Goal: Information Seeking & Learning: Learn about a topic

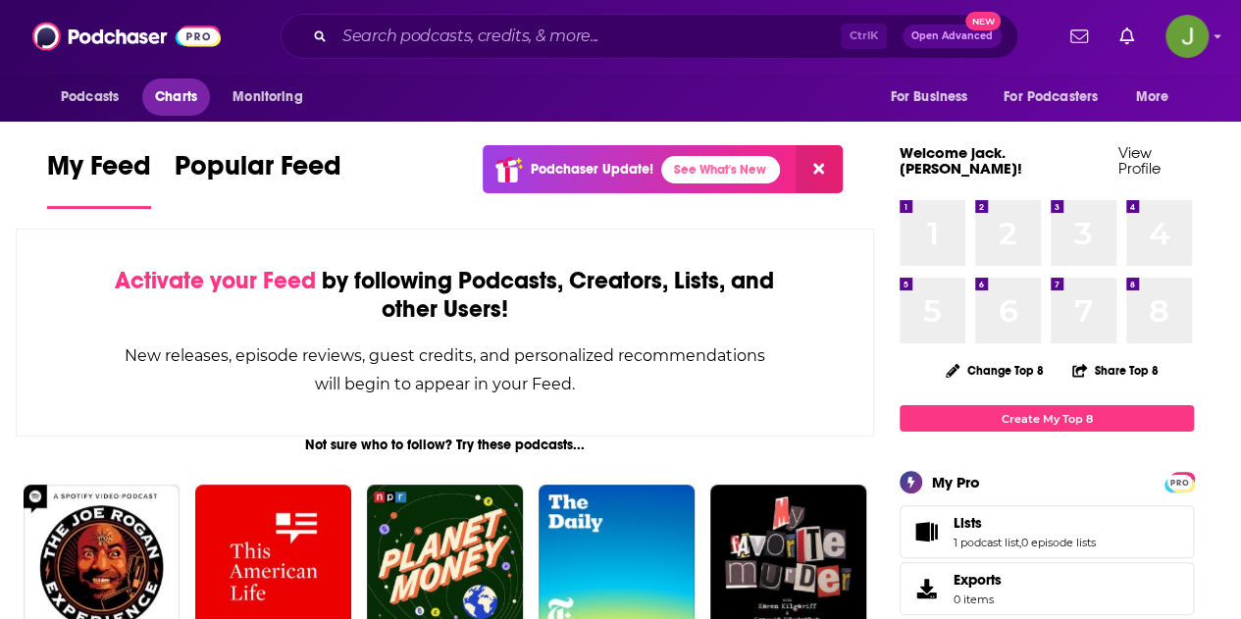
click at [159, 112] on link "Charts" at bounding box center [175, 96] width 67 height 37
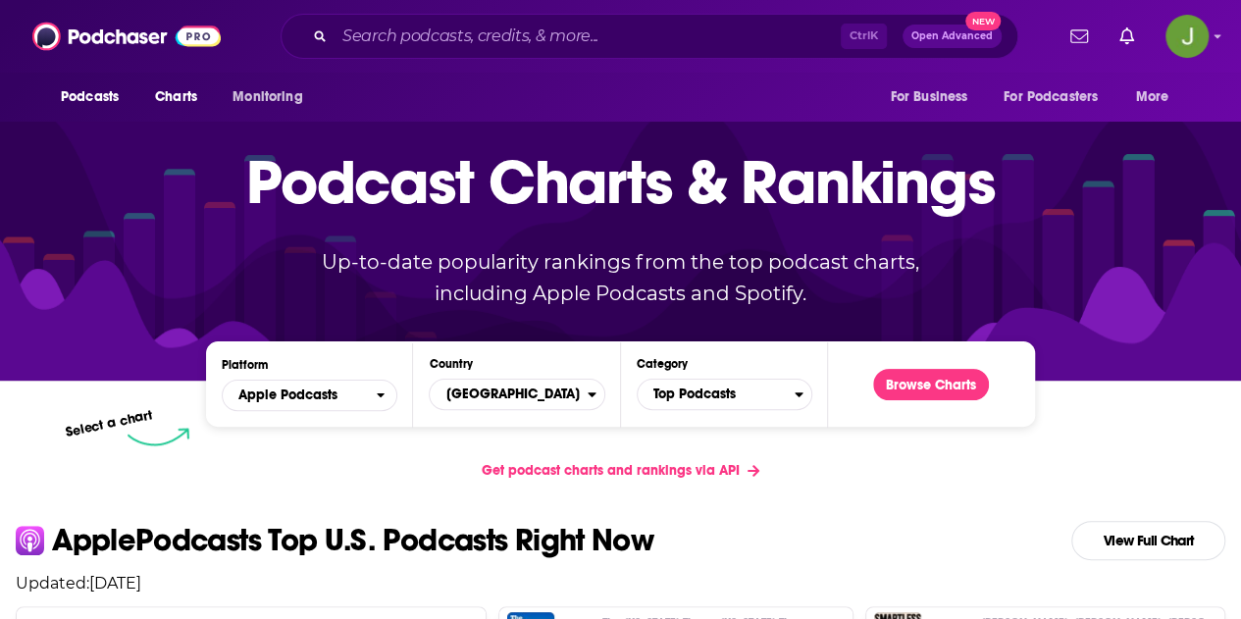
scroll to position [181, 0]
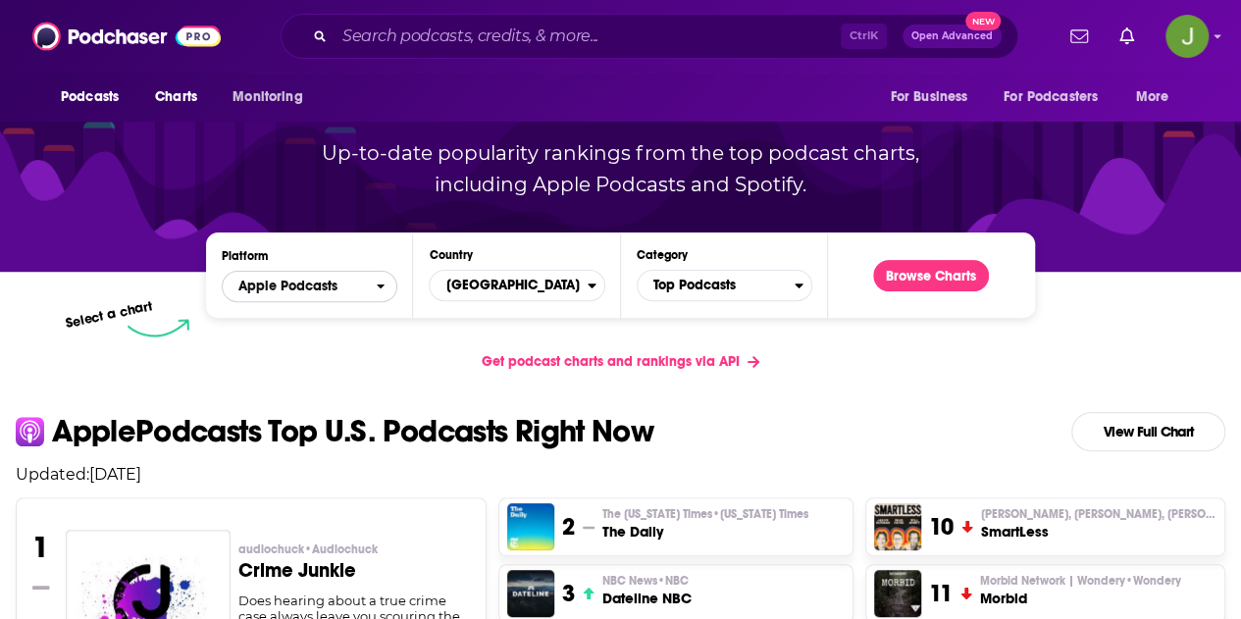
click at [379, 295] on button "Apple Podcasts" at bounding box center [310, 286] width 176 height 31
click at [343, 346] on span "Spotify" at bounding box center [309, 346] width 150 height 12
click at [868, 295] on div "Browse Charts" at bounding box center [931, 275] width 147 height 54
click at [868, 286] on button "Browse Charts" at bounding box center [931, 275] width 116 height 31
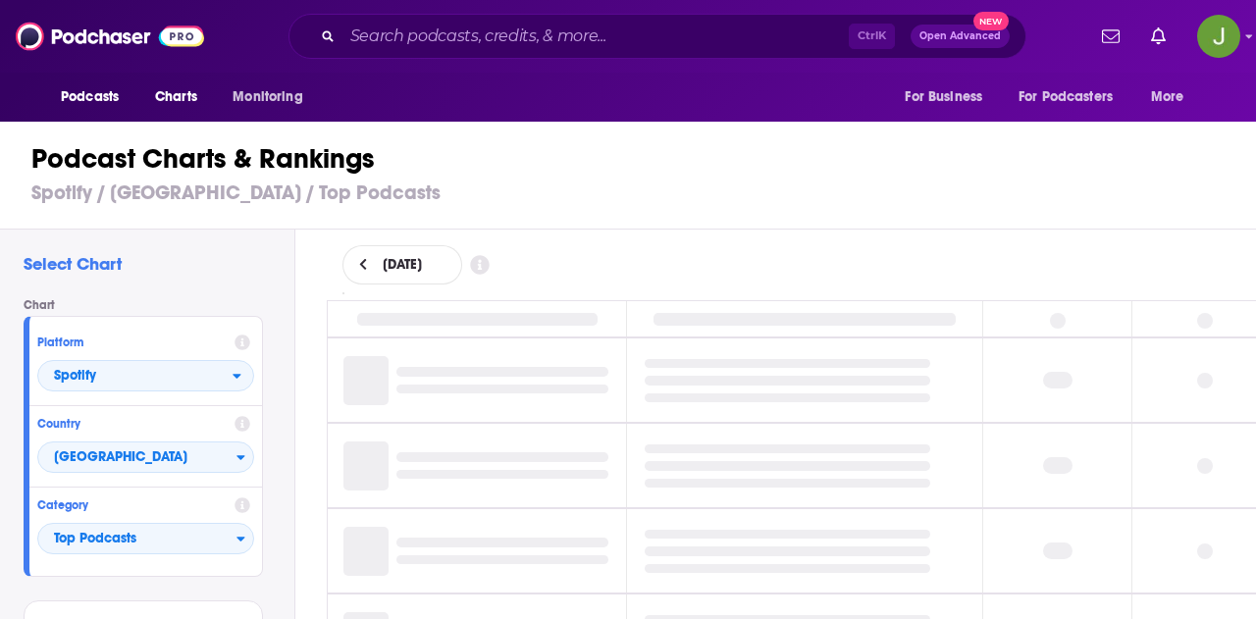
click at [361, 261] on icon at bounding box center [362, 265] width 7 height 12
click at [452, 260] on button at bounding box center [442, 265] width 21 height 17
click at [487, 28] on input "Search podcasts, credits, & more..." at bounding box center [595, 36] width 506 height 31
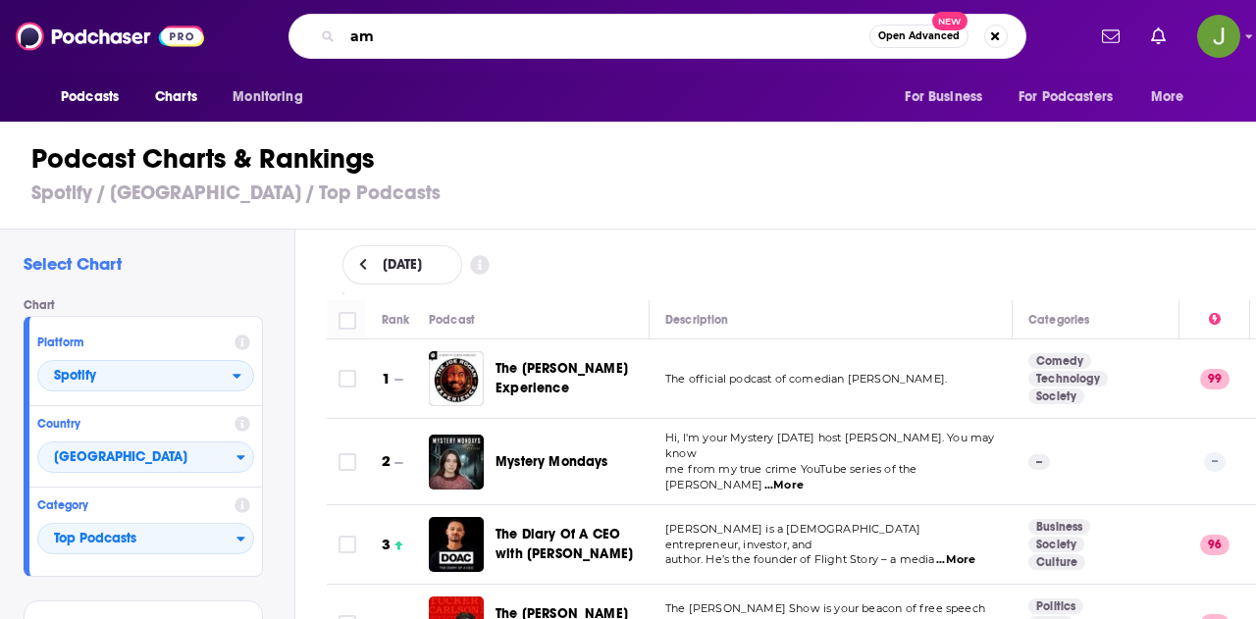
type input "a"
type input "[PERSON_NAME]"
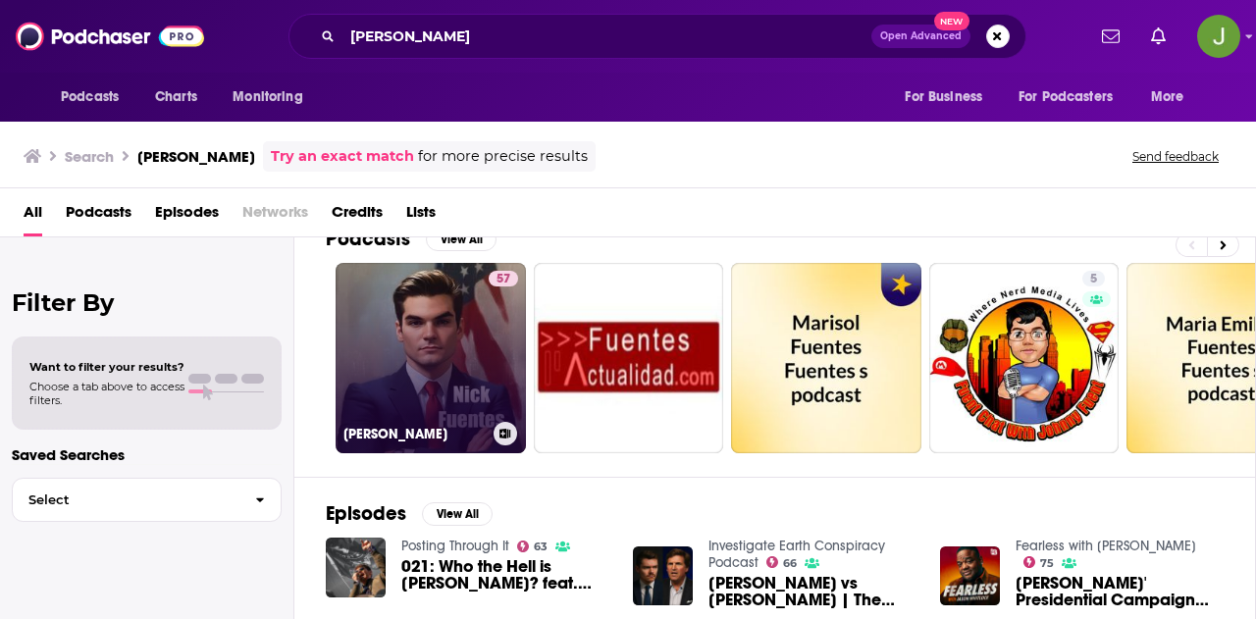
scroll to position [32, 0]
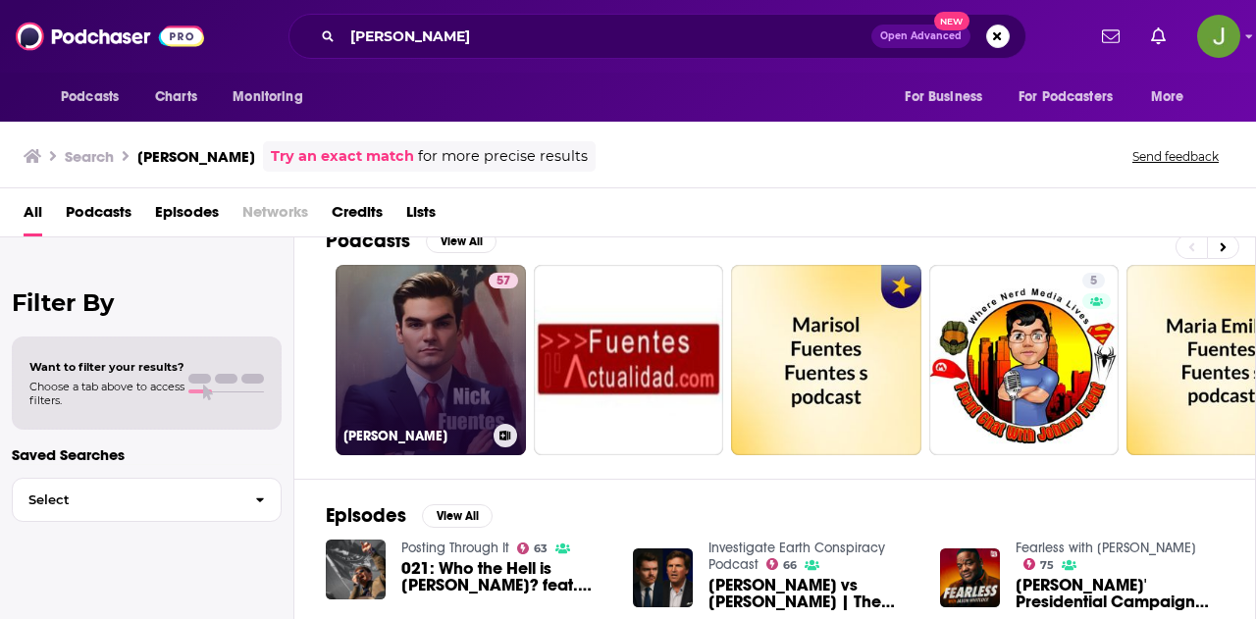
click at [429, 340] on link "57 [PERSON_NAME]" at bounding box center [431, 360] width 190 height 190
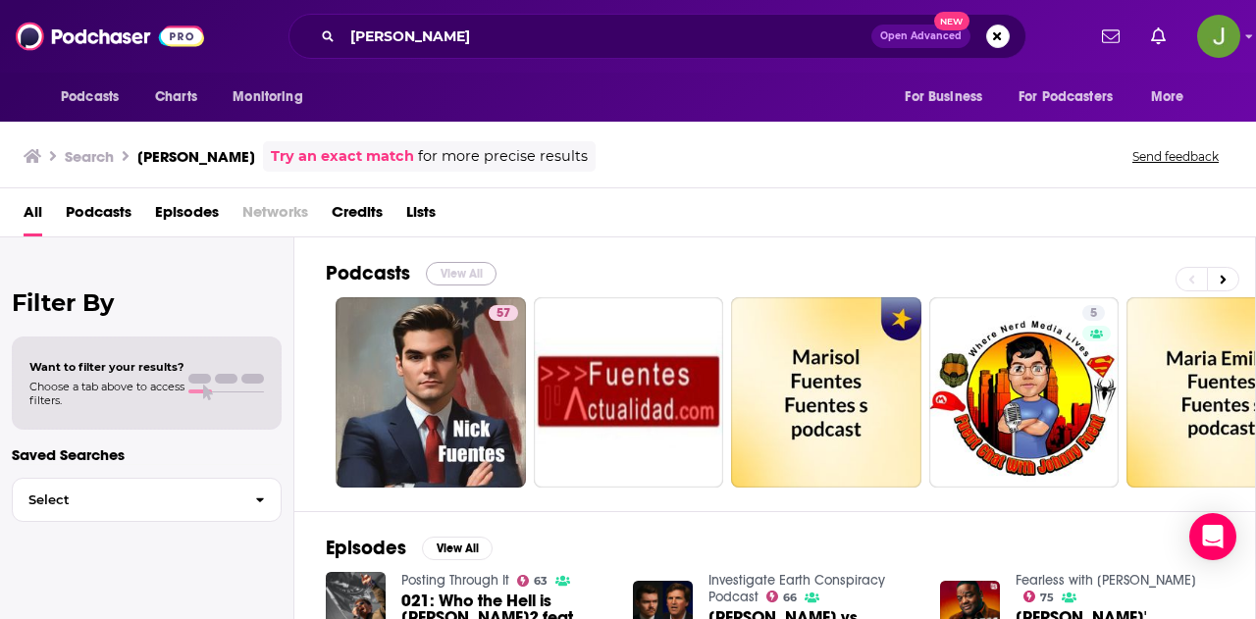
click at [458, 269] on button "View All" at bounding box center [461, 274] width 71 height 24
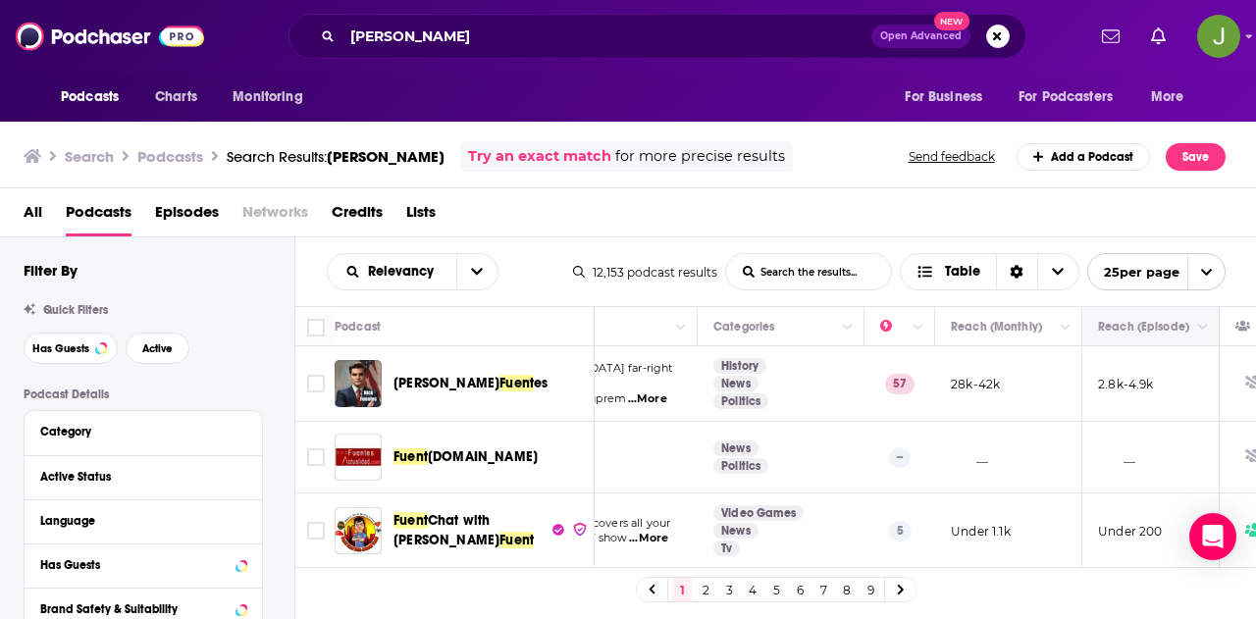
scroll to position [0, 262]
click at [868, 333] on button "Column Actions" at bounding box center [1064, 328] width 24 height 24
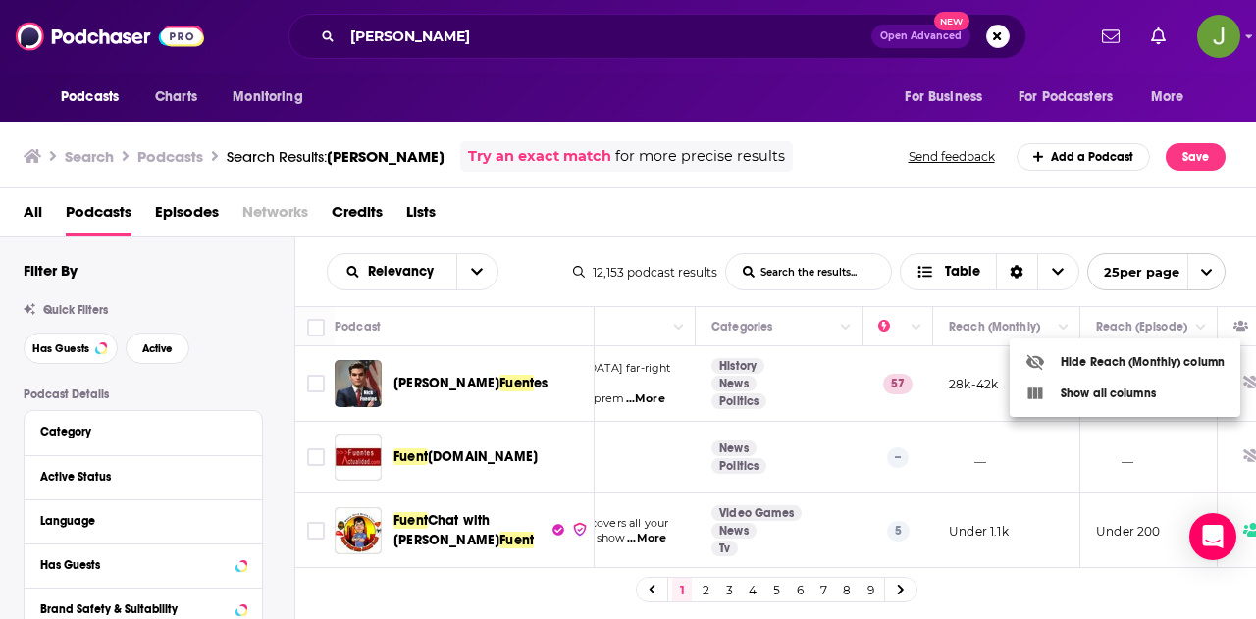
click at [868, 333] on div at bounding box center [628, 309] width 1256 height 619
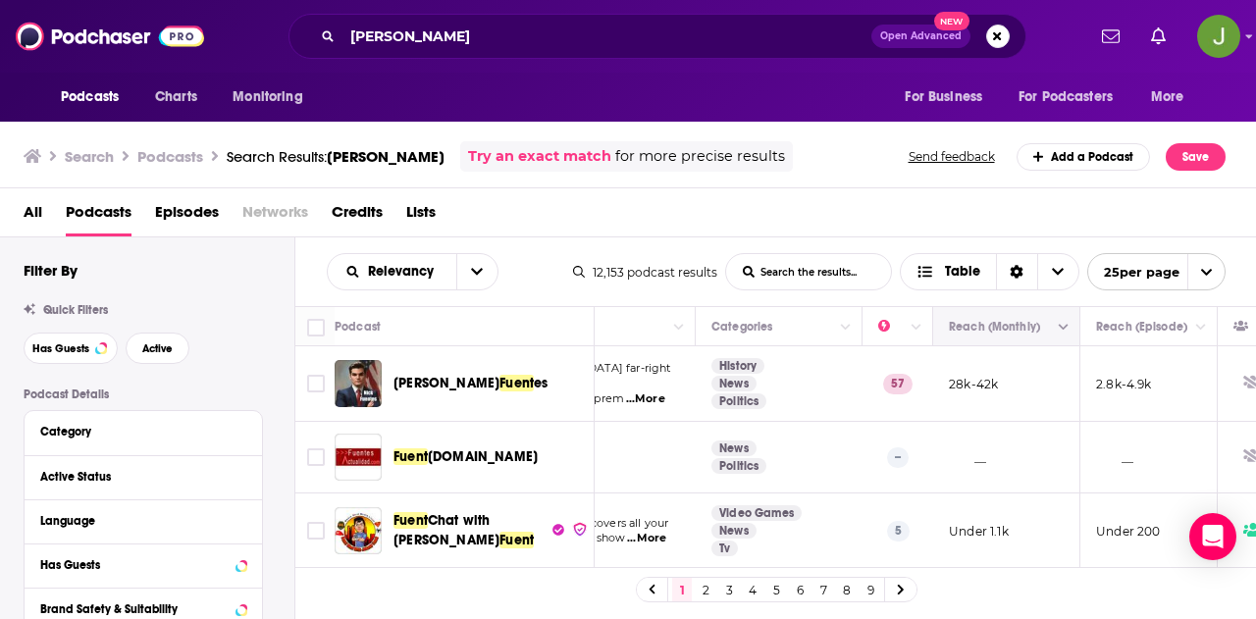
click at [868, 331] on icon "Move" at bounding box center [1005, 327] width 24 height 24
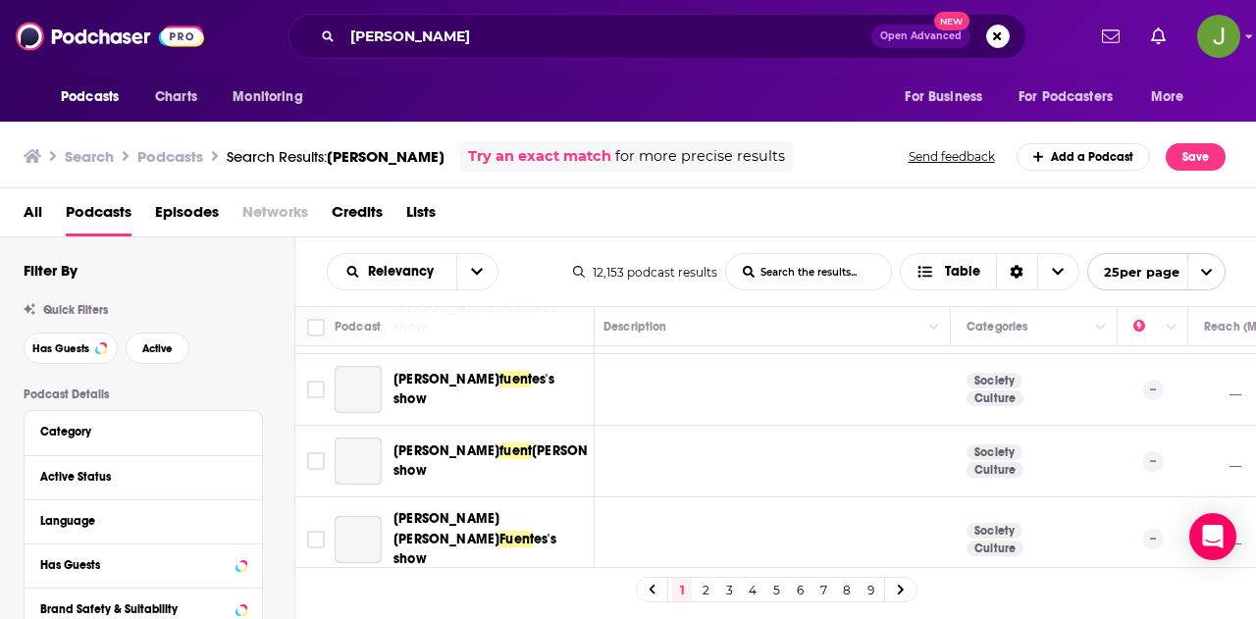
scroll to position [540, 7]
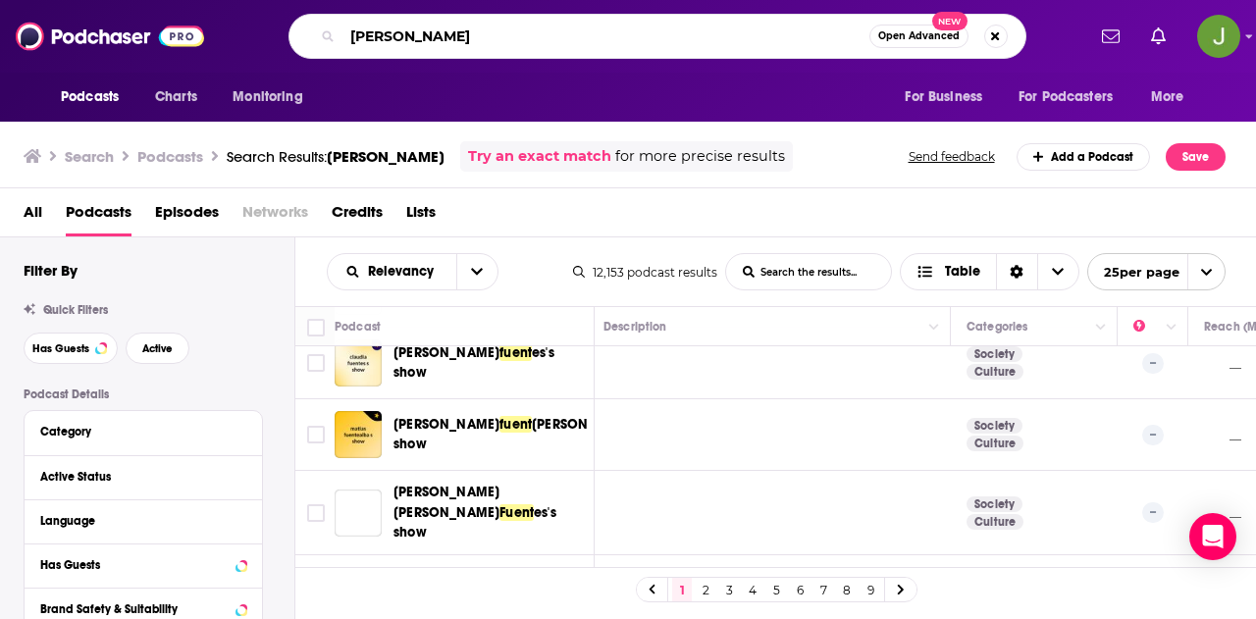
drag, startPoint x: 522, startPoint y: 40, endPoint x: 169, endPoint y: 44, distance: 353.3
click at [169, 44] on div "Podcasts Charts Monitoring [PERSON_NAME] Open Advanced New For Business For Pod…" at bounding box center [628, 36] width 1256 height 73
type input "america first"
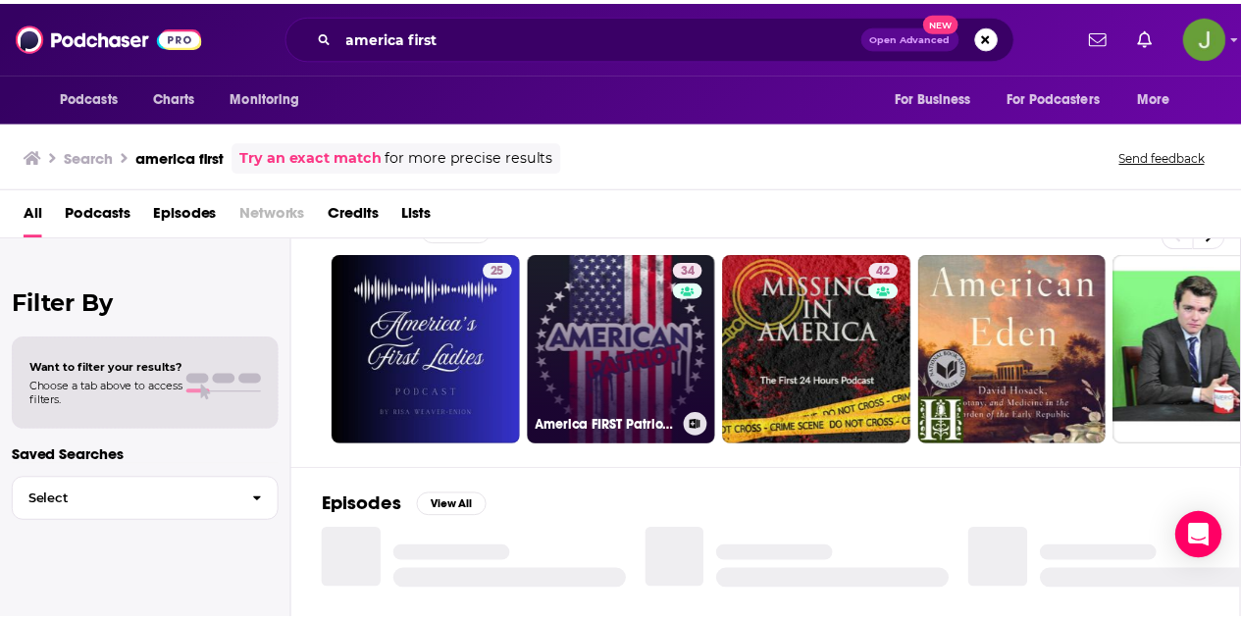
scroll to position [32, 0]
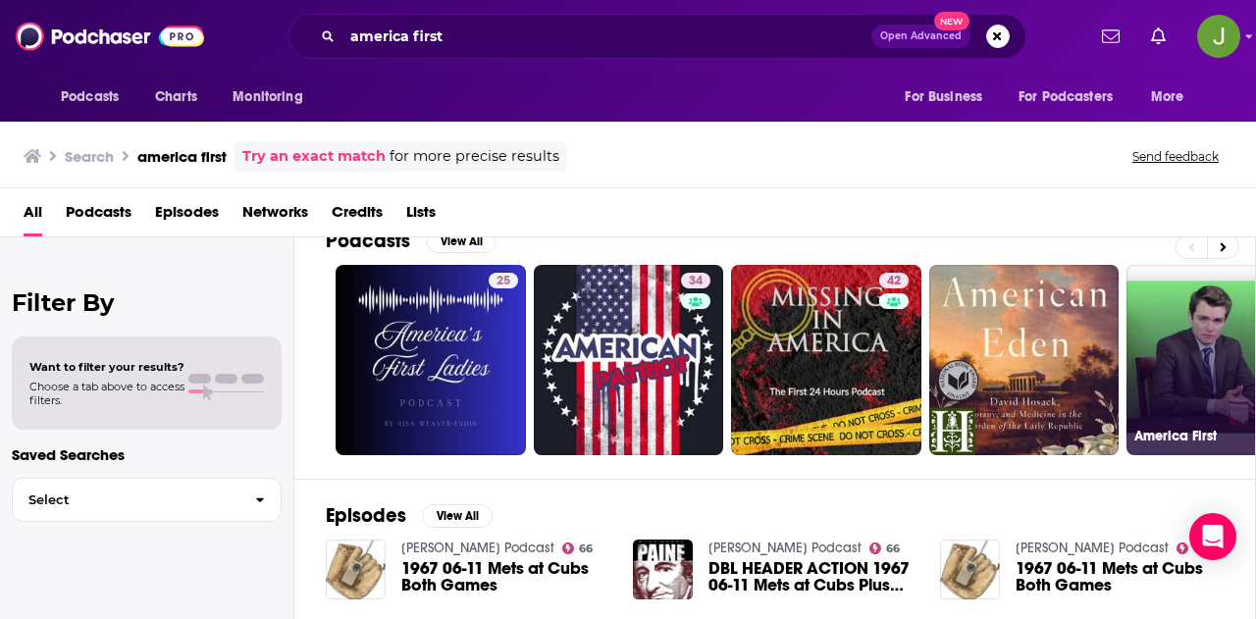
click at [868, 327] on link "America First" at bounding box center [1221, 360] width 190 height 190
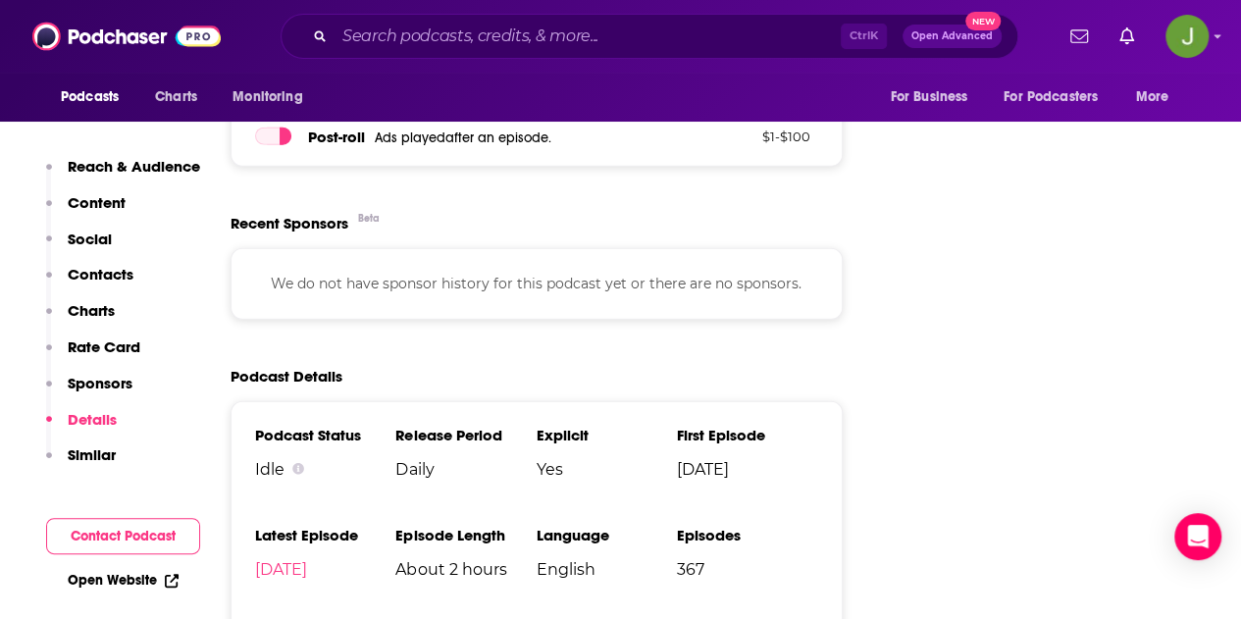
scroll to position [2464, 0]
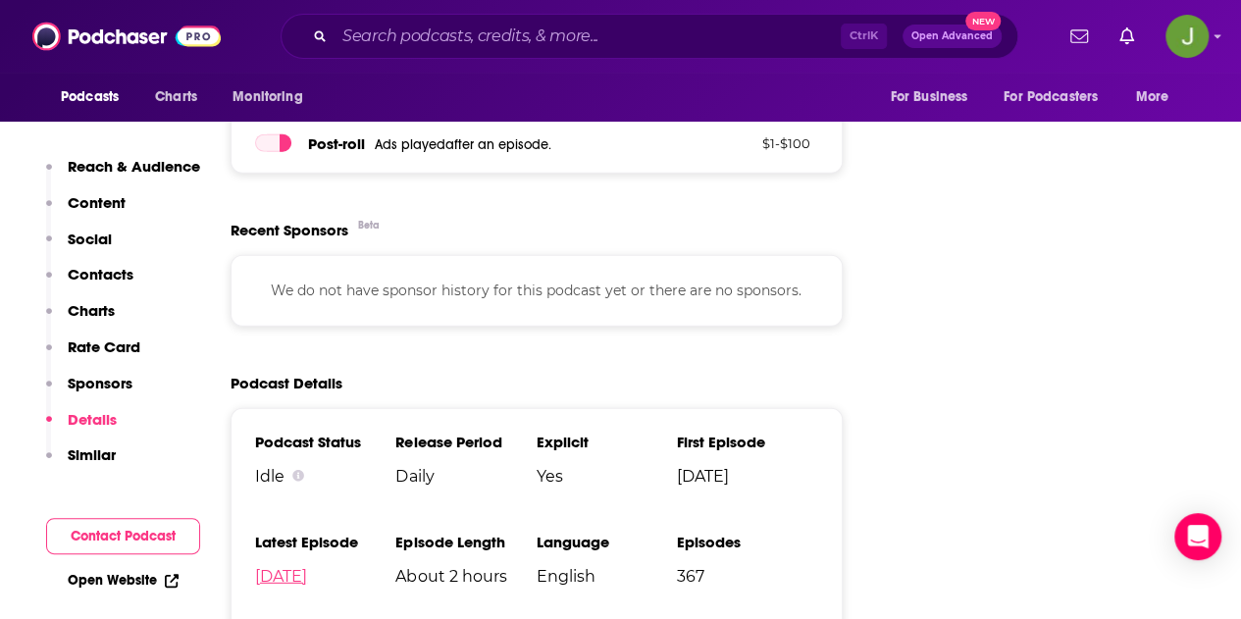
click at [307, 567] on link "[DATE]" at bounding box center [281, 576] width 52 height 19
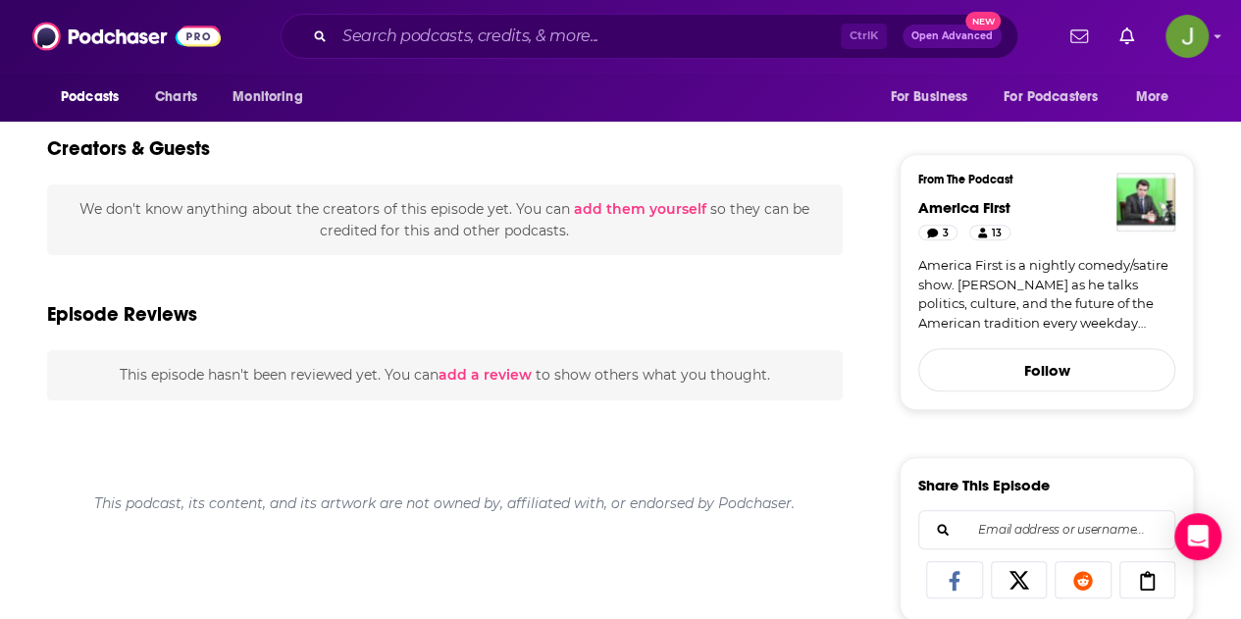
scroll to position [540, 0]
